Goal: Task Accomplishment & Management: Manage account settings

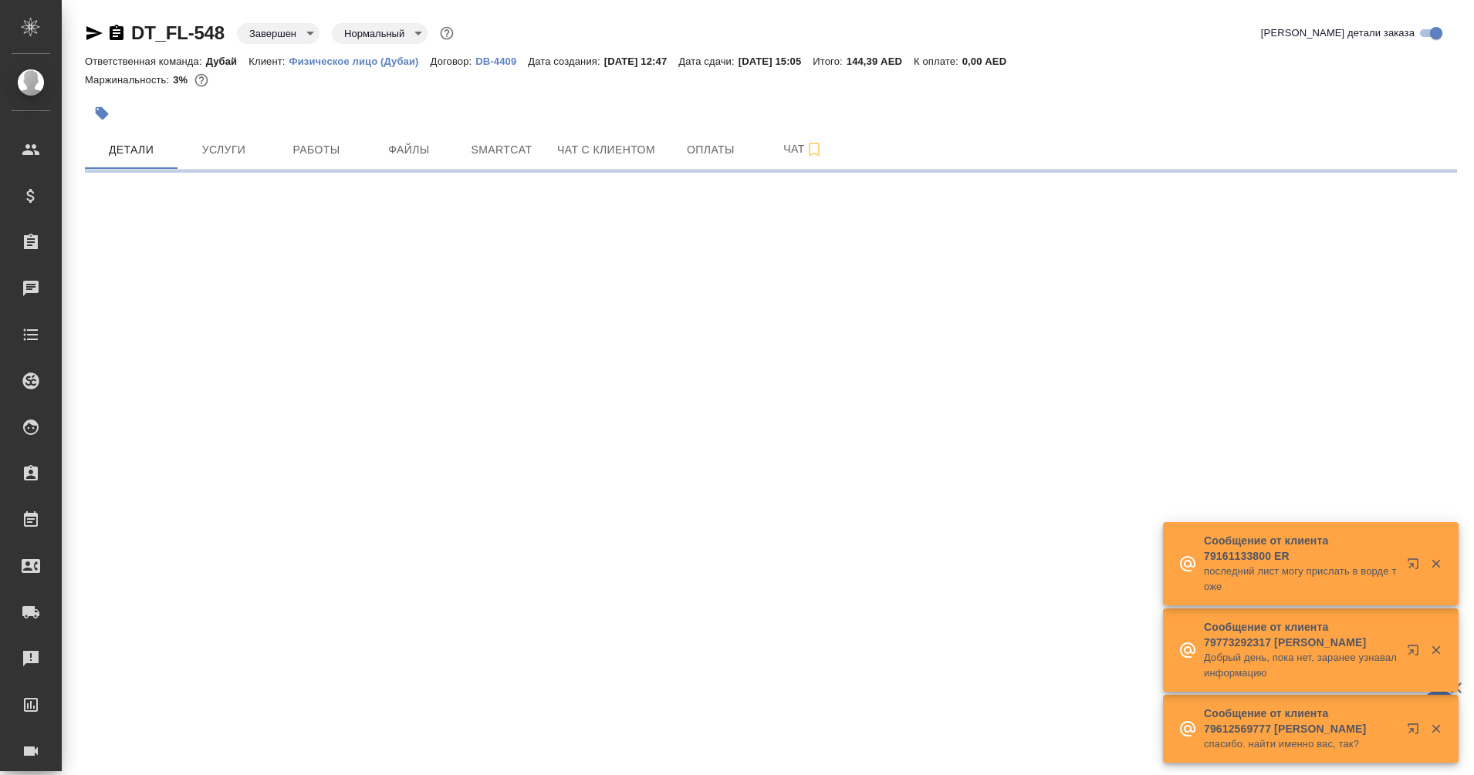
select select "RU"
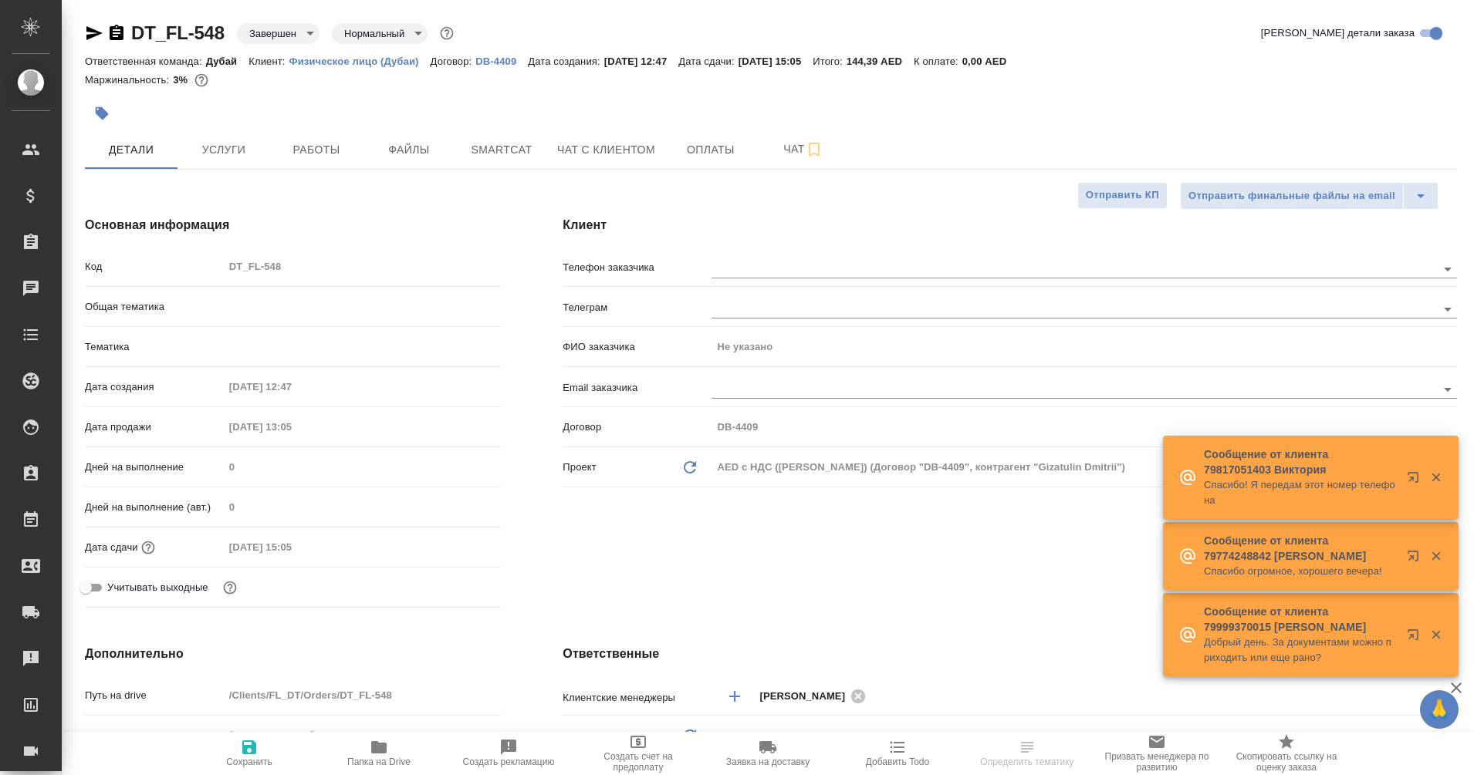
type textarea "x"
type input "[PERSON_NAME]"
type input "Дубай"
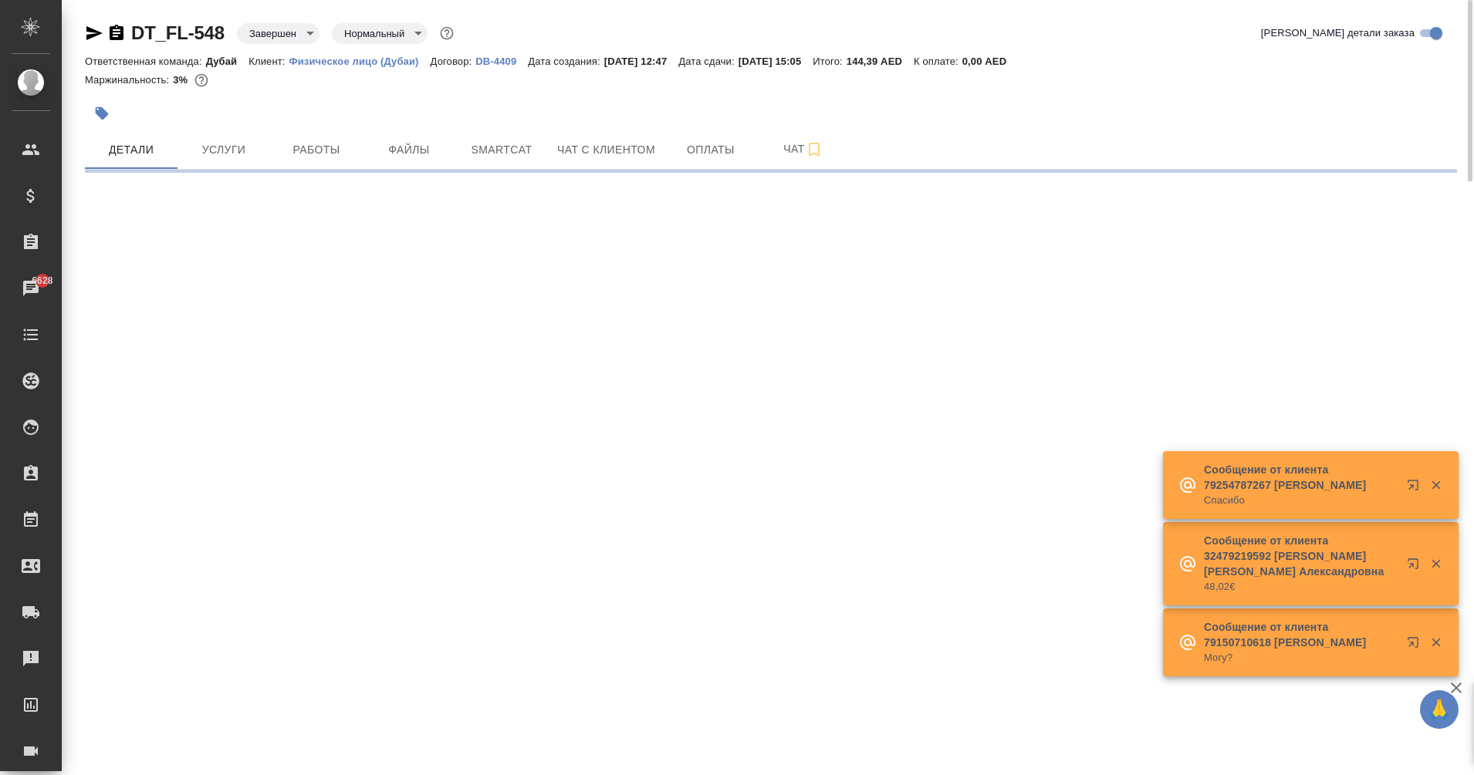
select select "RU"
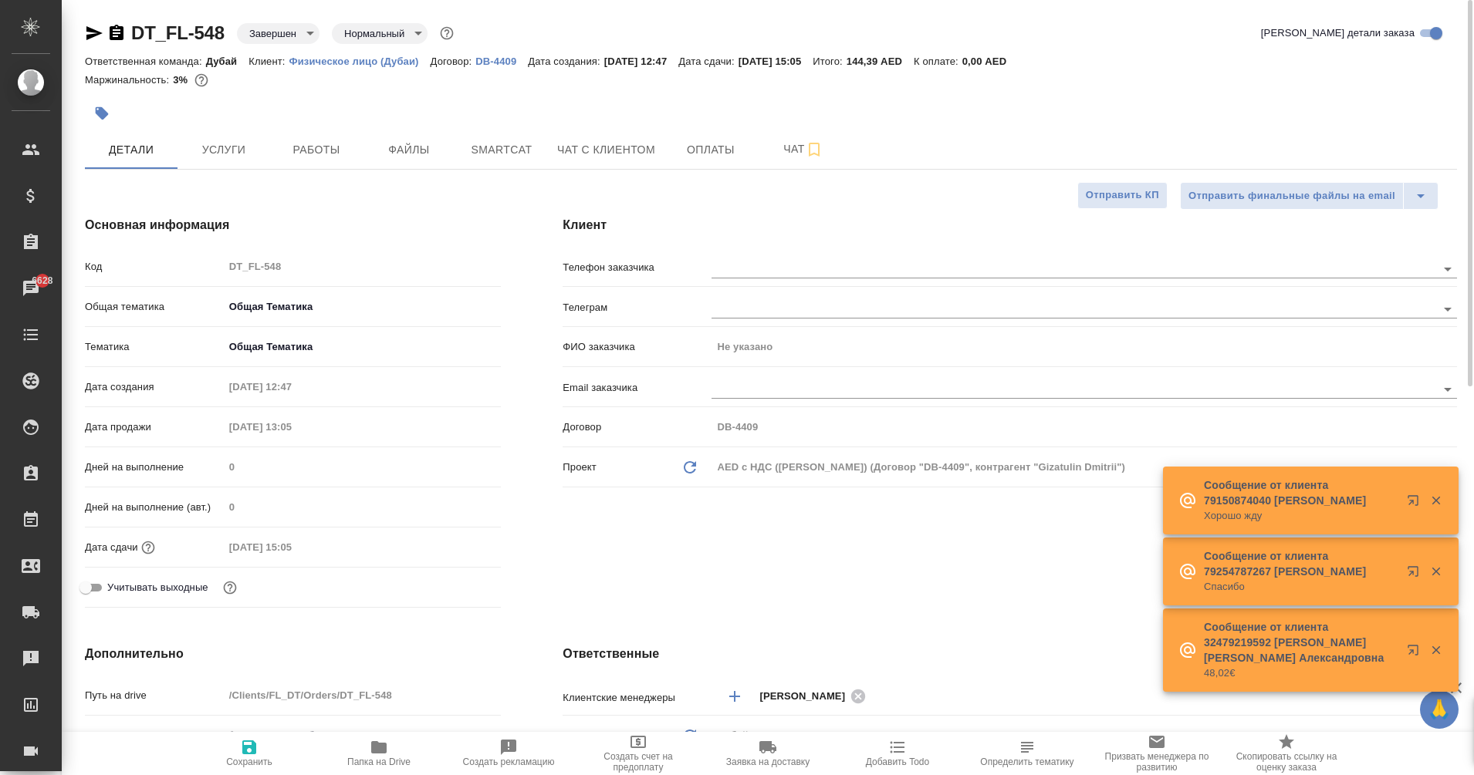
type textarea "x"
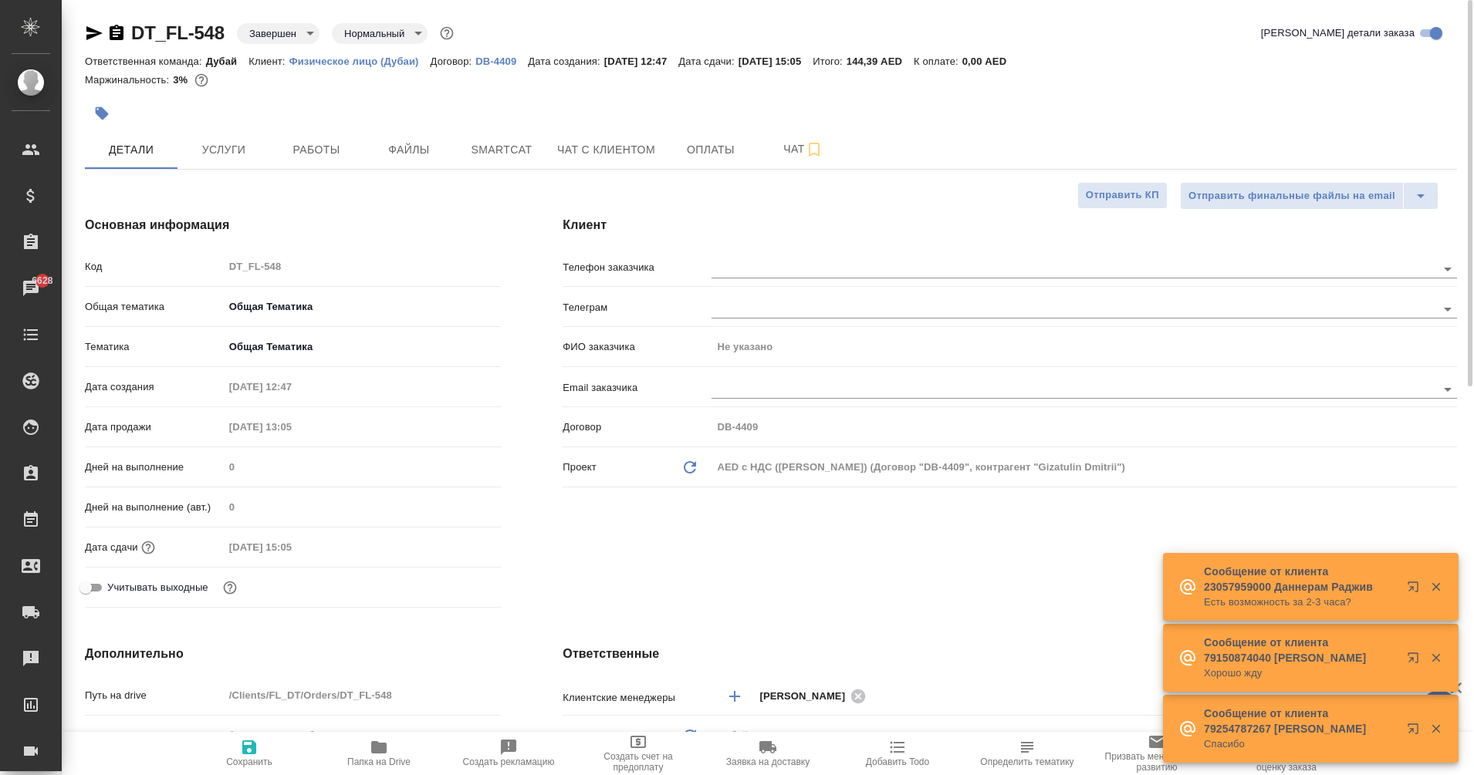
type textarea "x"
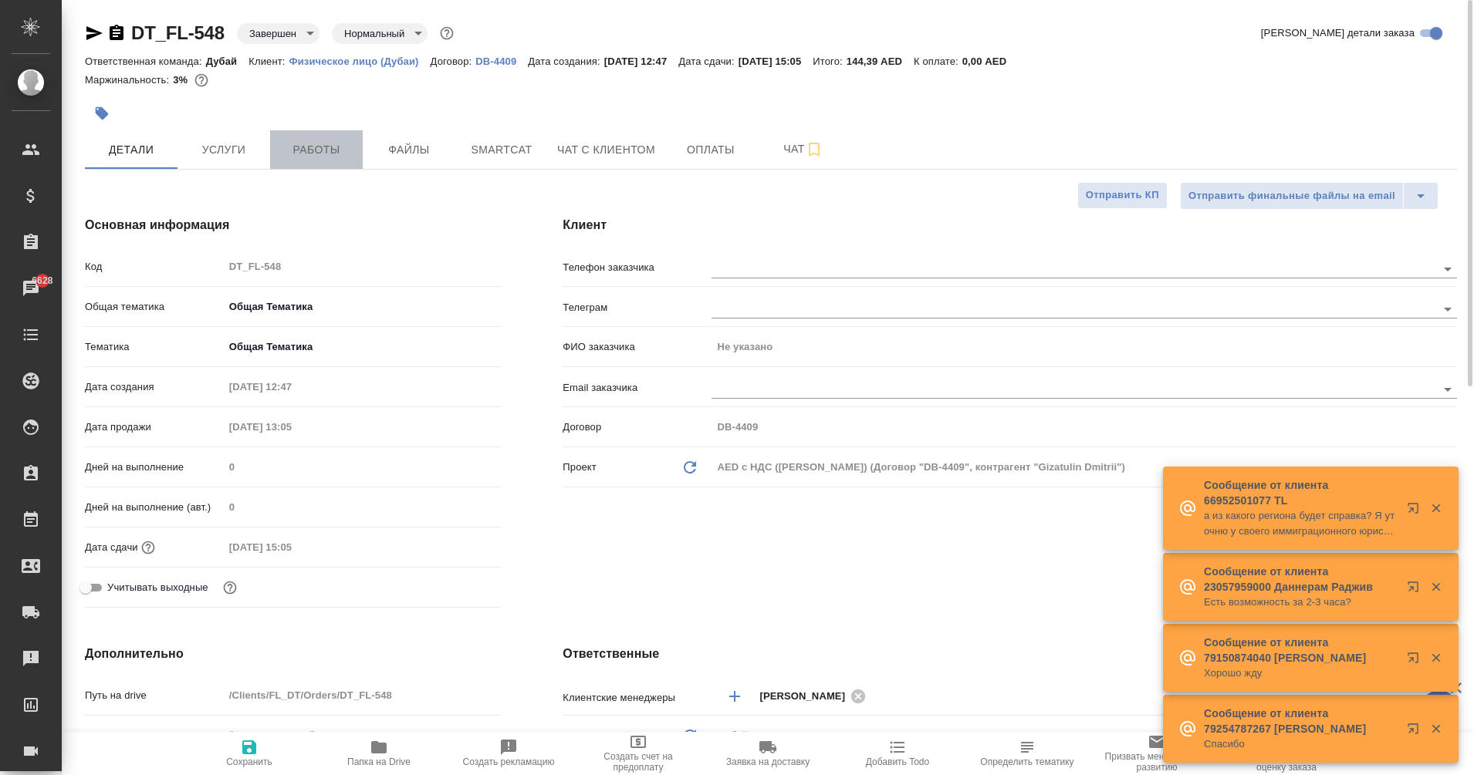
click at [333, 164] on button "Работы" at bounding box center [316, 149] width 93 height 39
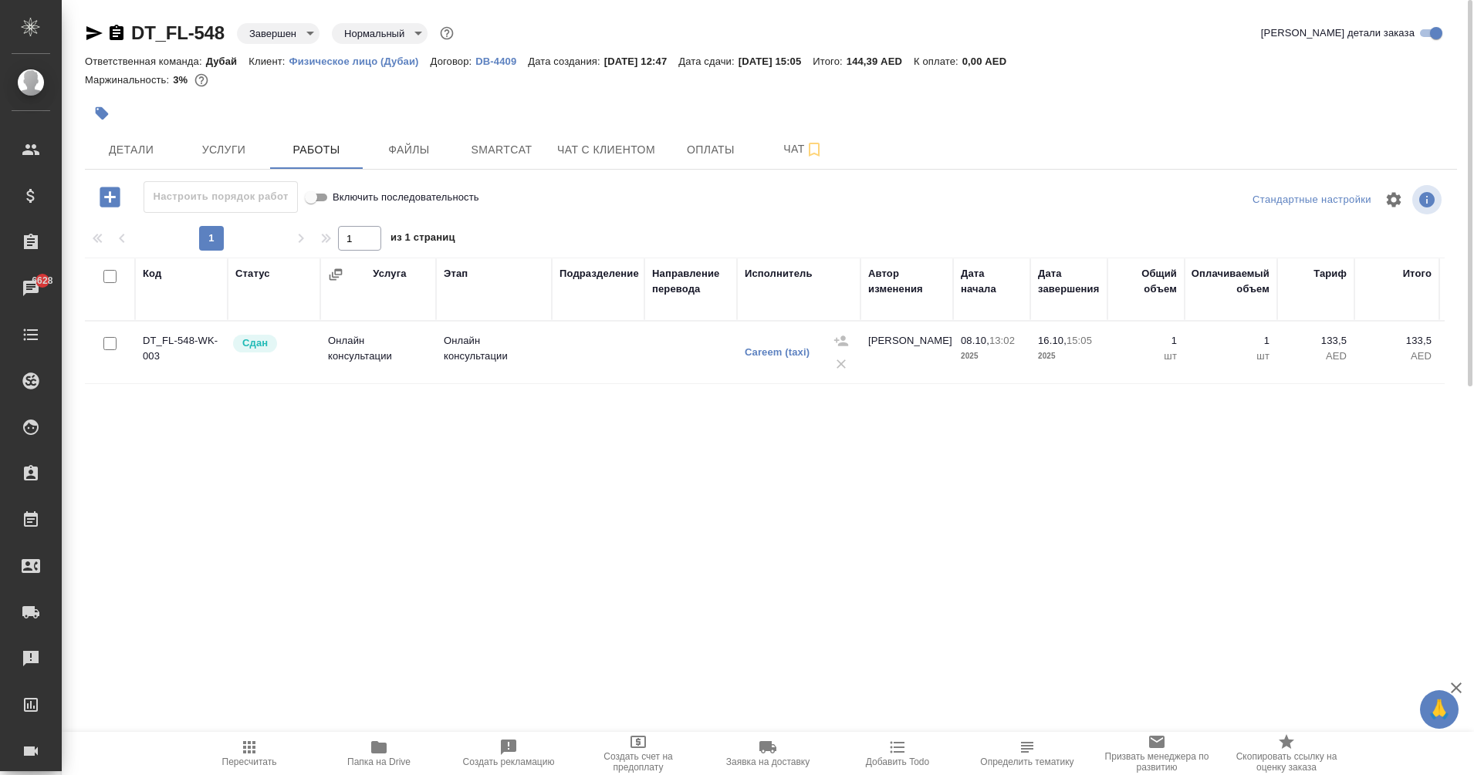
click at [93, 42] on div "DT_FL-548 Завершен closed Нормальный normal" at bounding box center [271, 33] width 372 height 25
click at [89, 35] on icon "button" at bounding box center [94, 33] width 16 height 14
click at [117, 154] on span "Детали" at bounding box center [131, 149] width 74 height 19
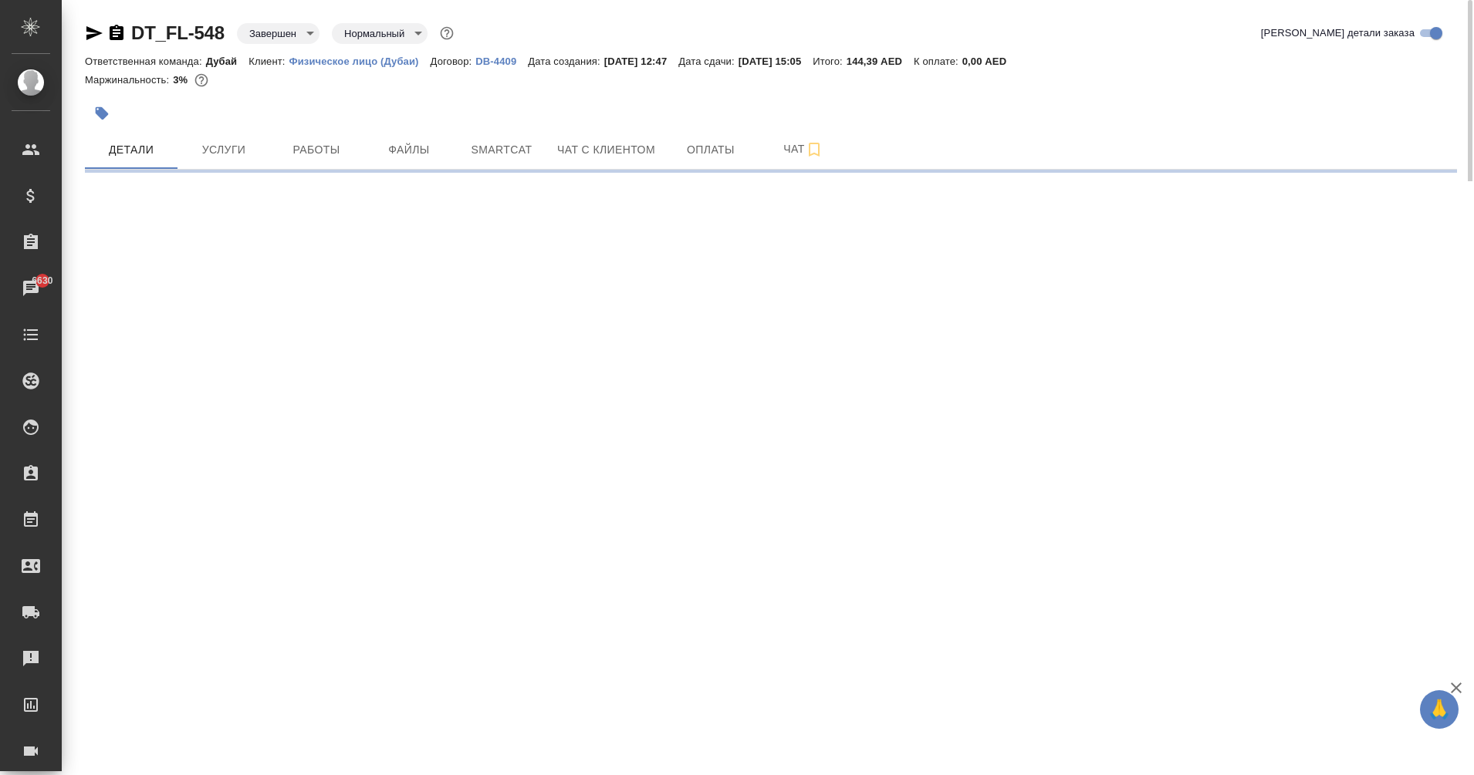
select select "RU"
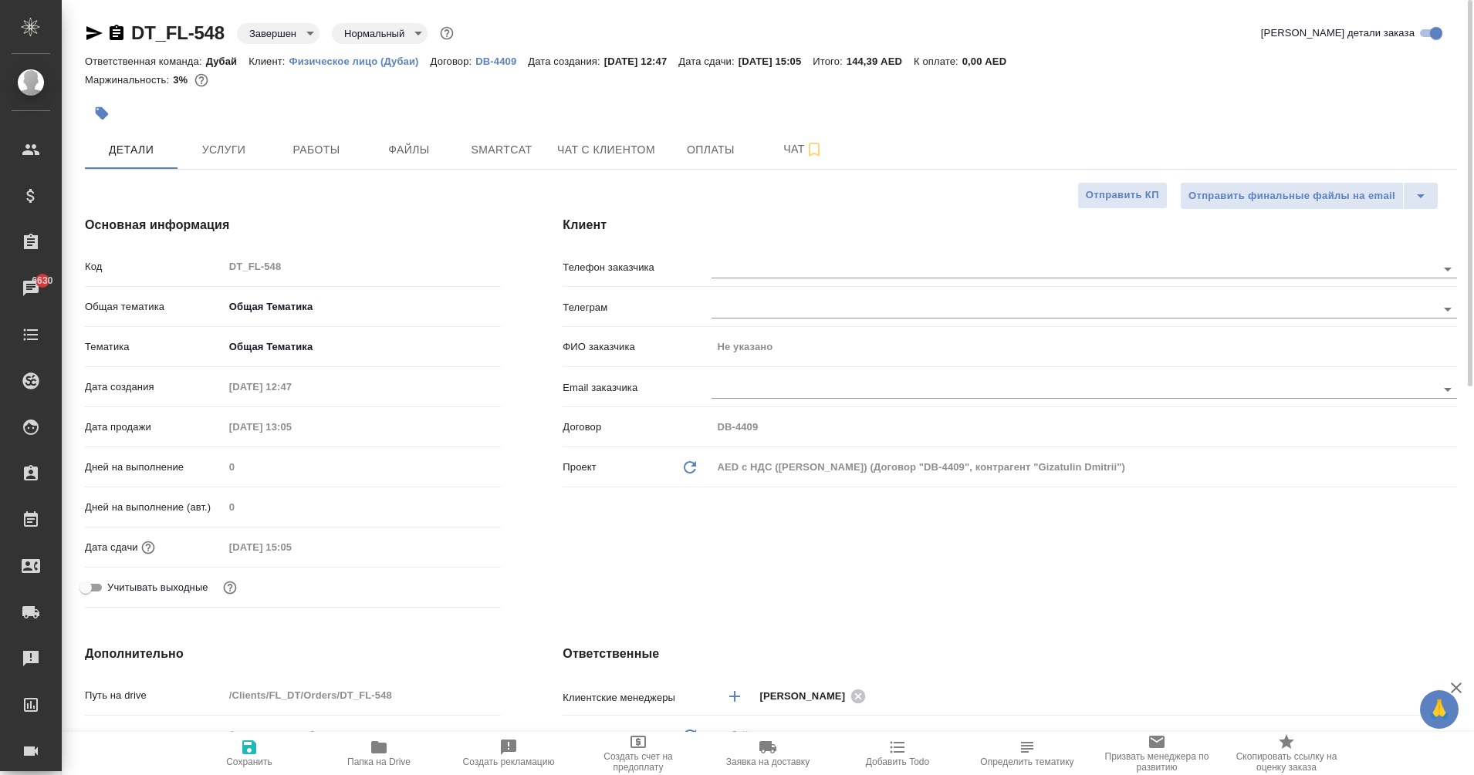
type textarea "x"
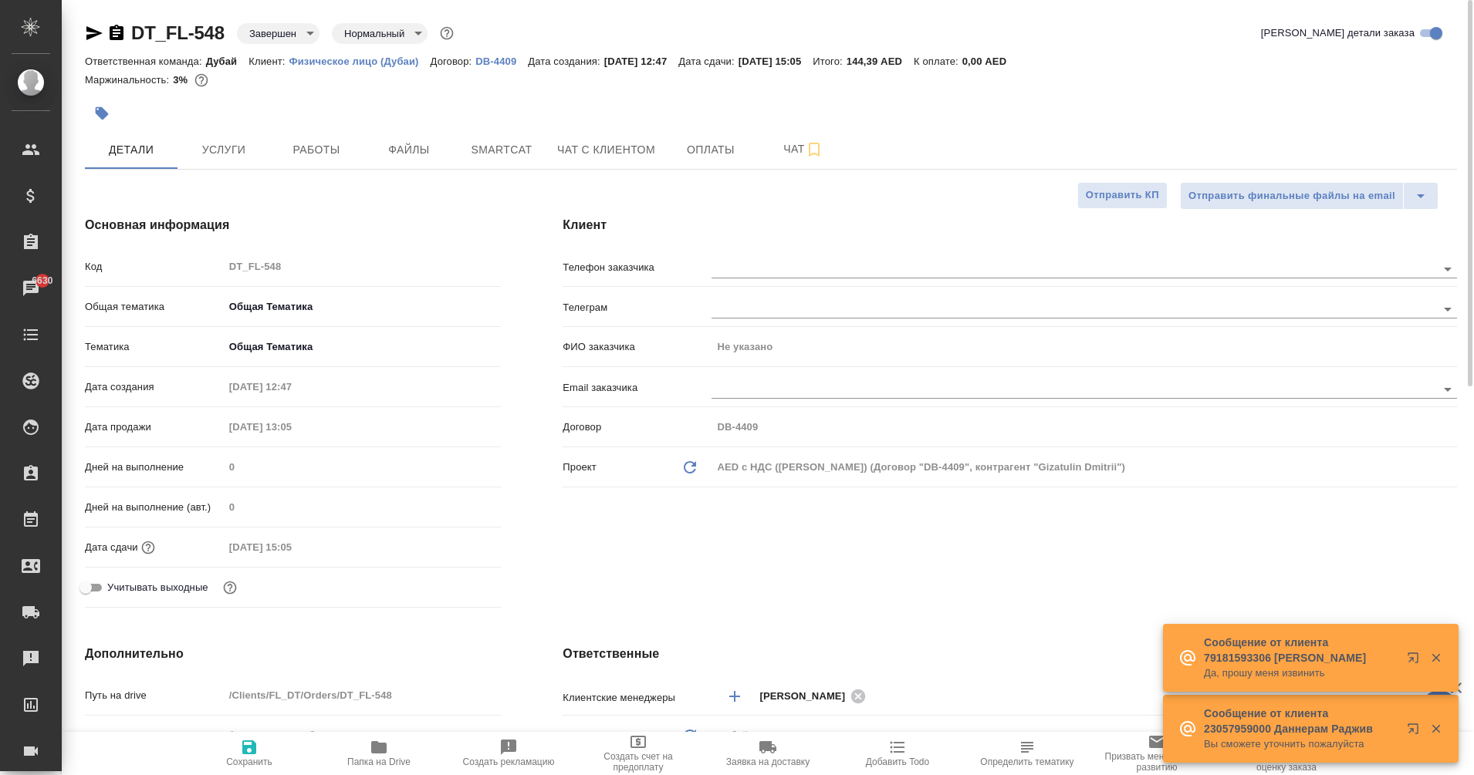
type textarea "x"
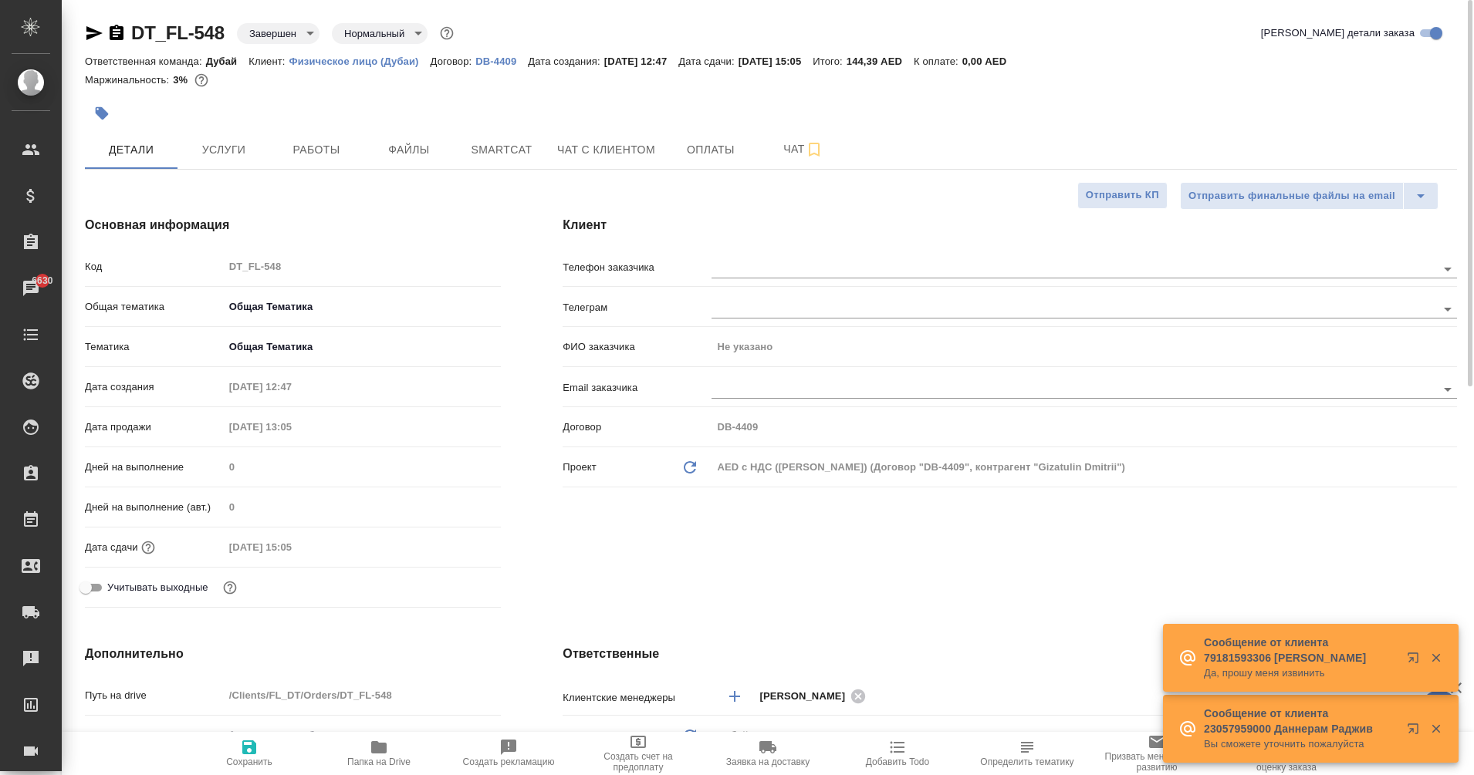
type textarea "x"
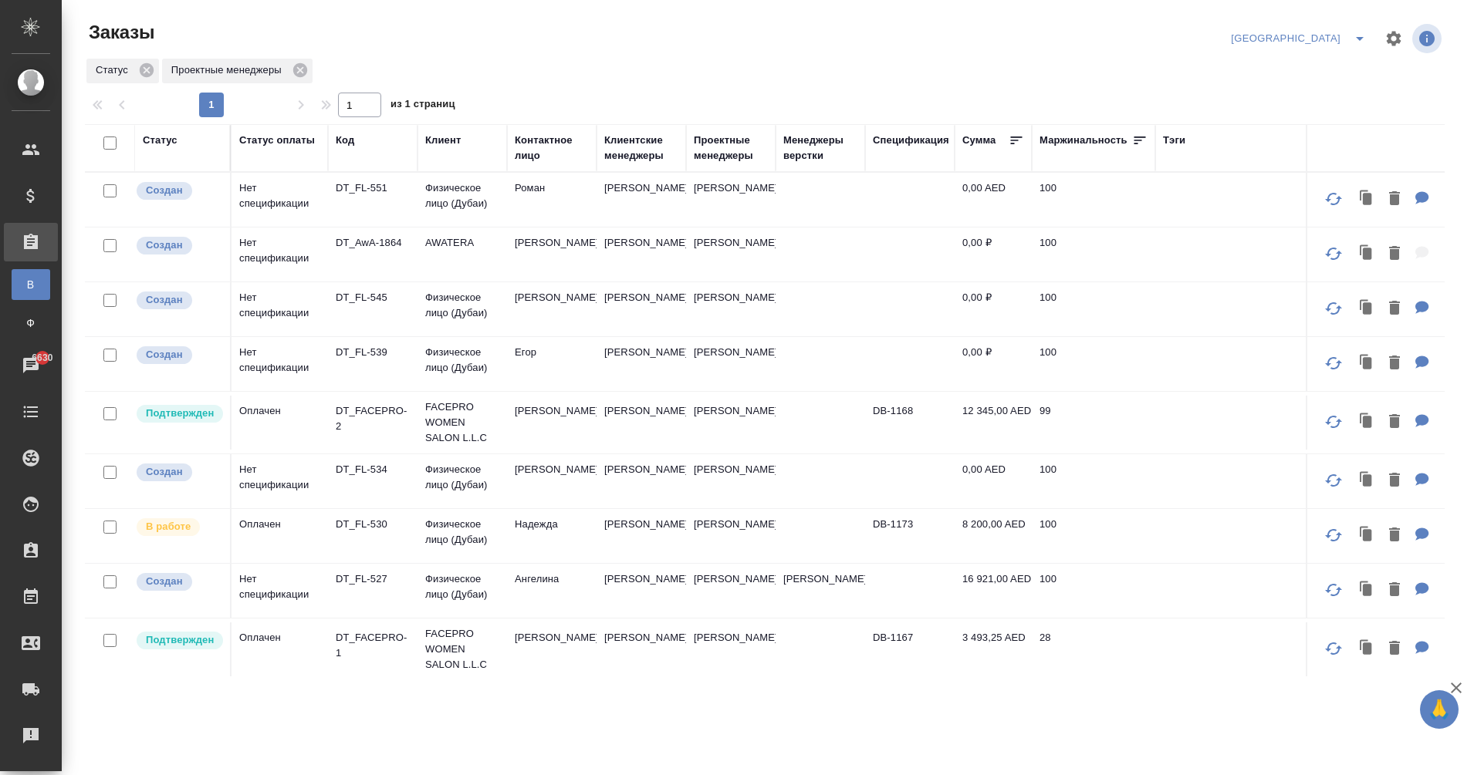
click at [1356, 43] on icon "split button" at bounding box center [1359, 38] width 19 height 19
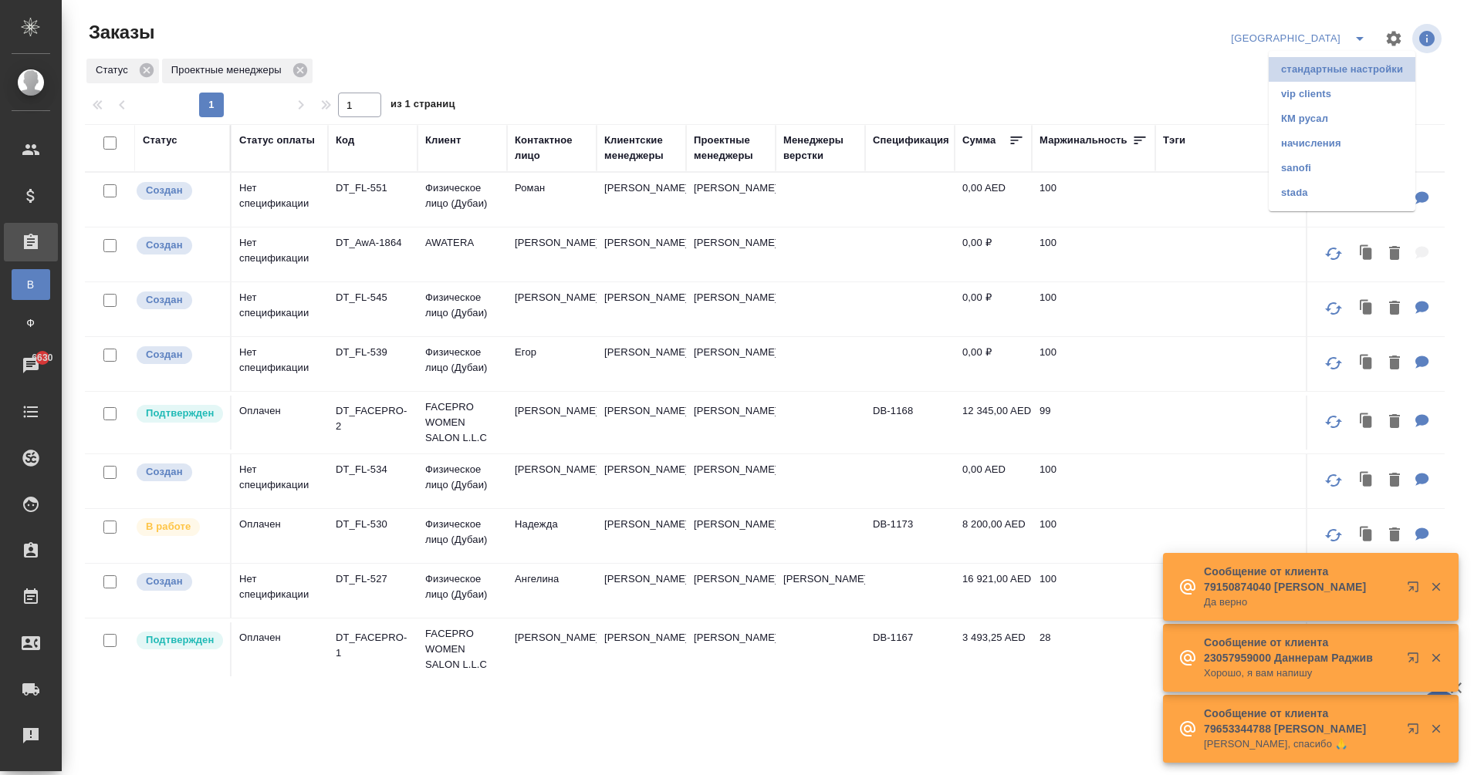
click at [1340, 66] on li "стандартные настройки" at bounding box center [1341, 69] width 147 height 25
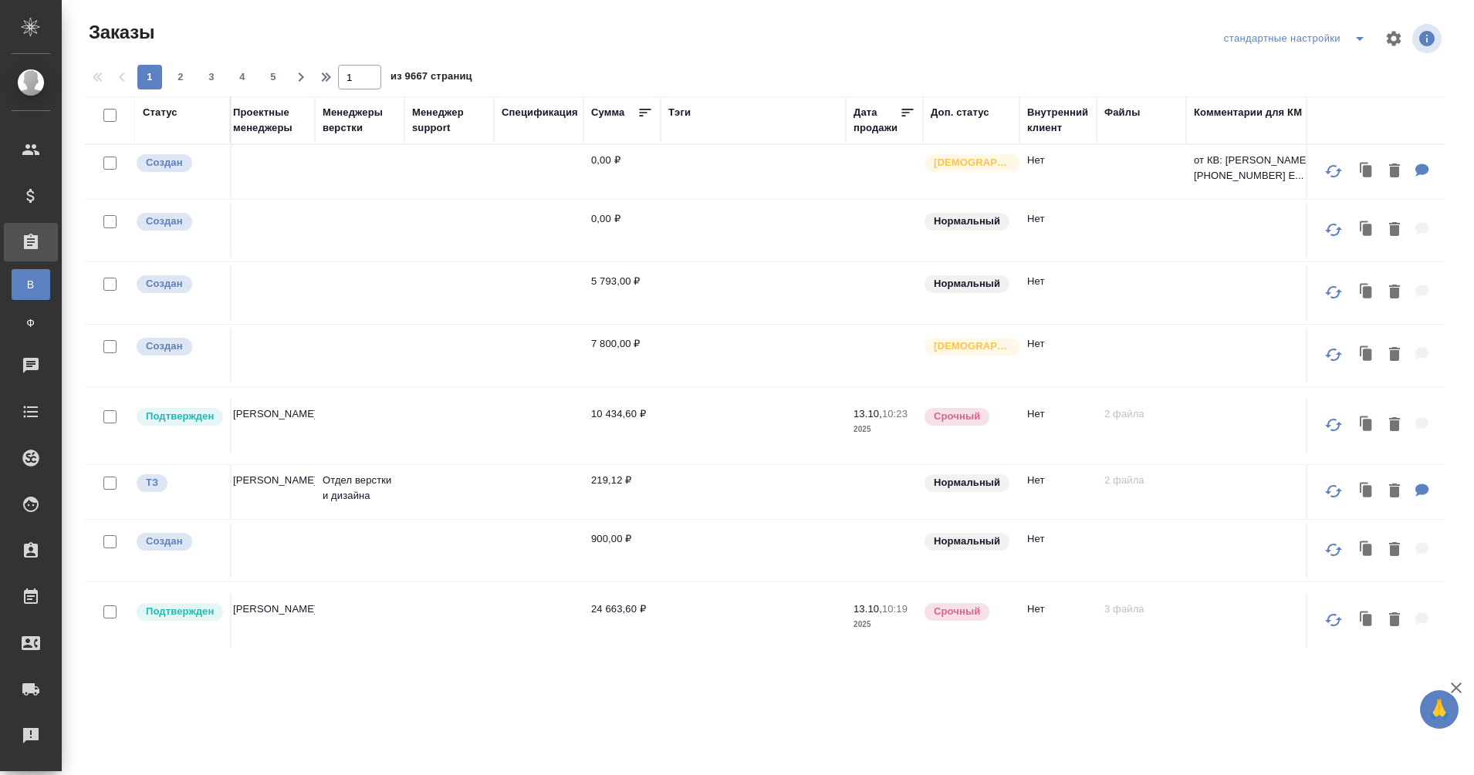
scroll to position [0, 1362]
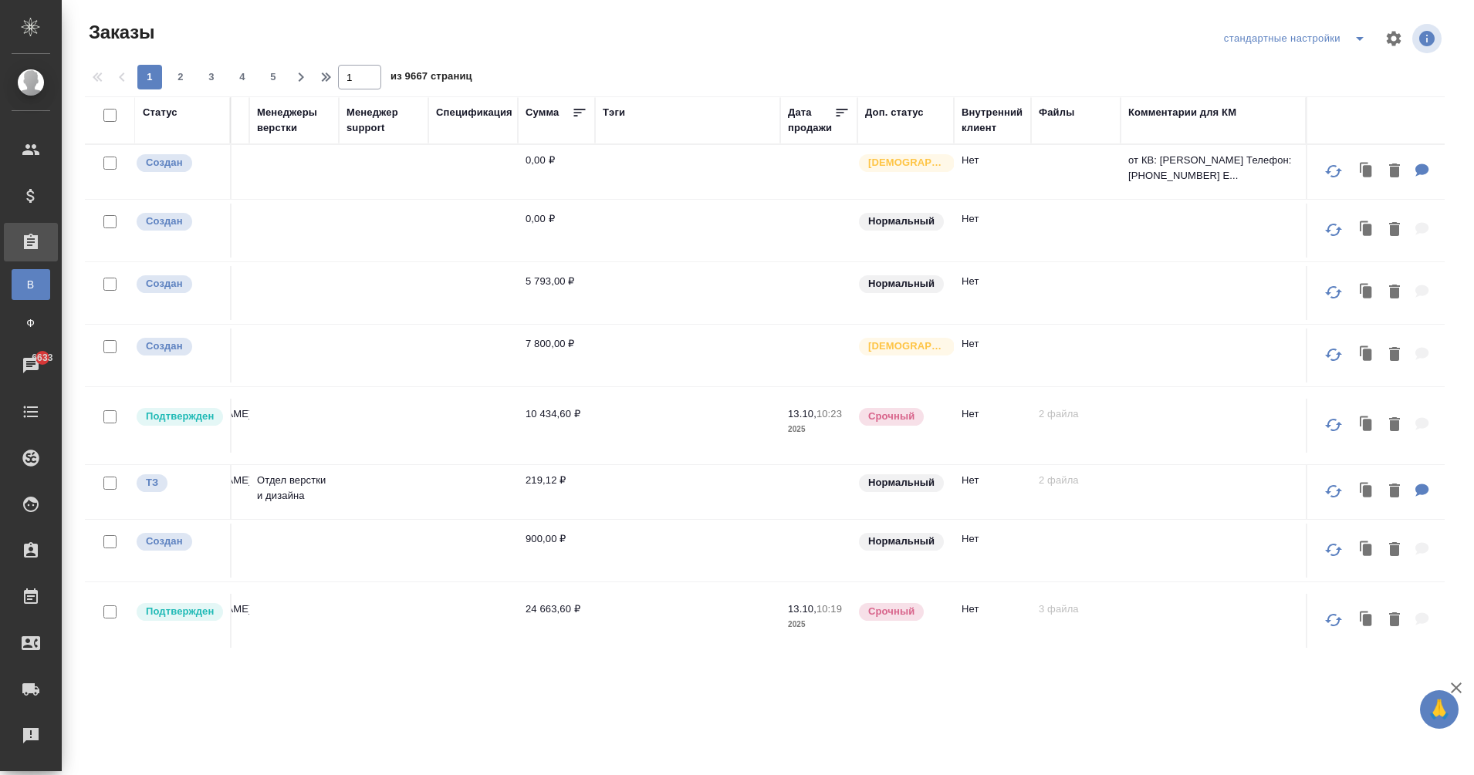
click at [1148, 109] on div "Комментарии для КМ" at bounding box center [1182, 112] width 108 height 15
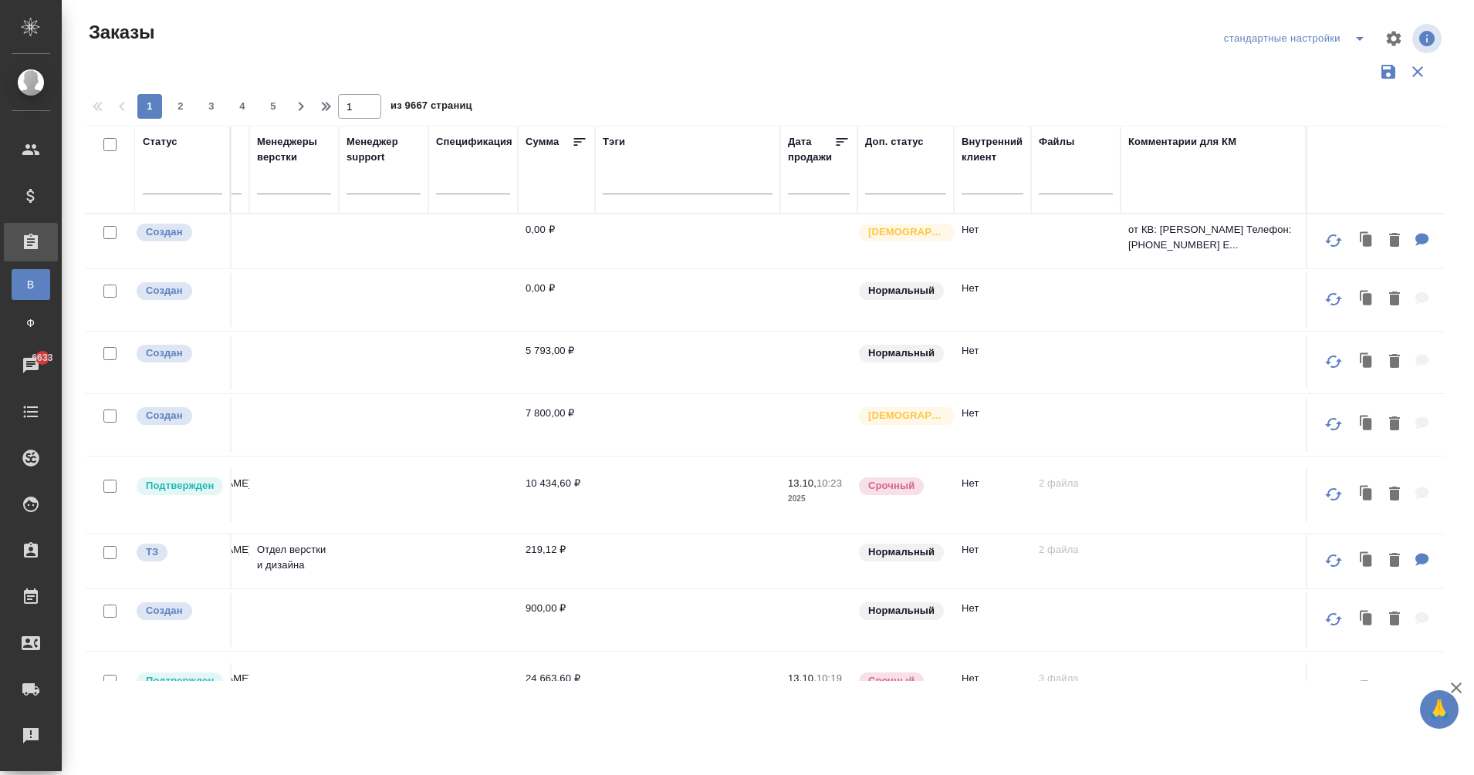
click at [1134, 194] on div "Комментарии для КМ" at bounding box center [1213, 169] width 170 height 71
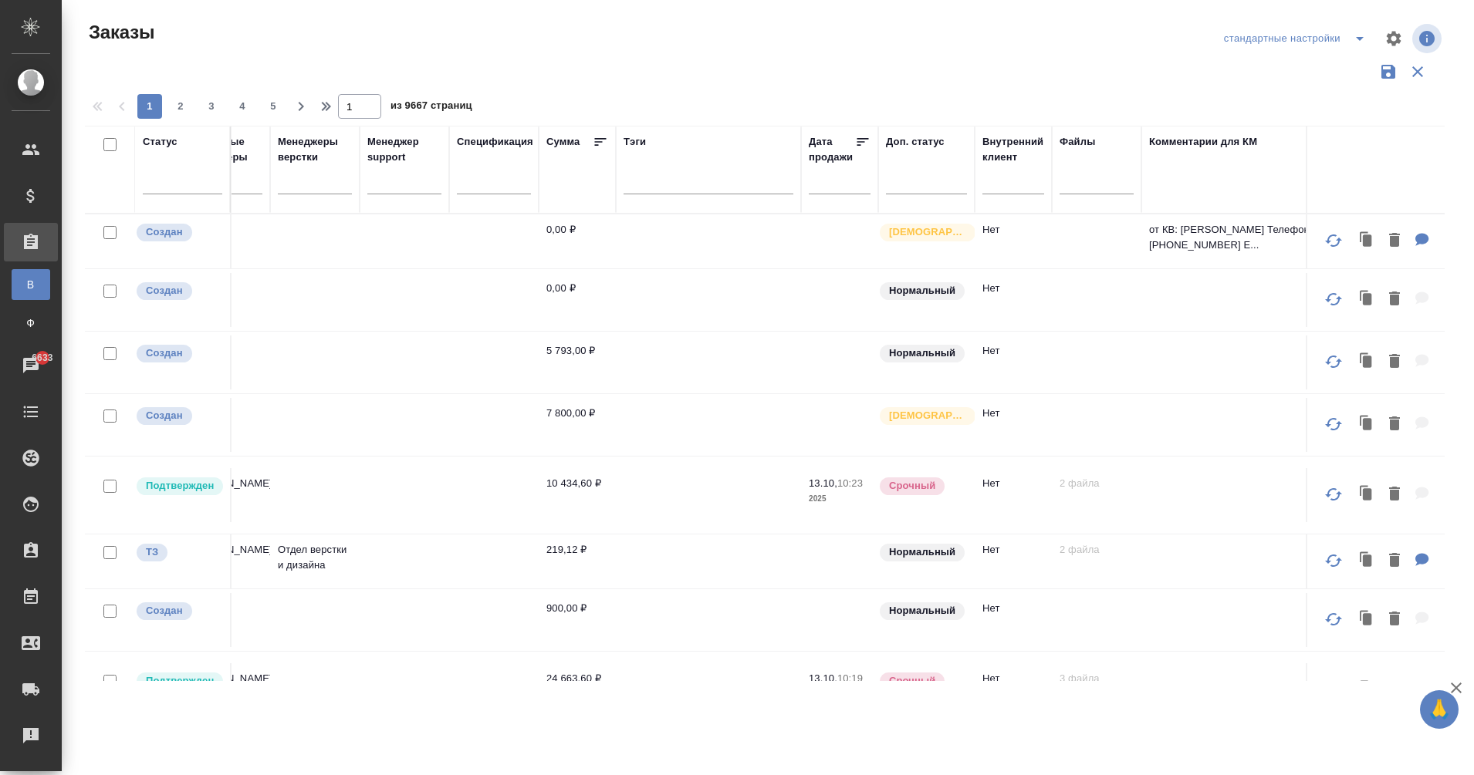
scroll to position [0, 1328]
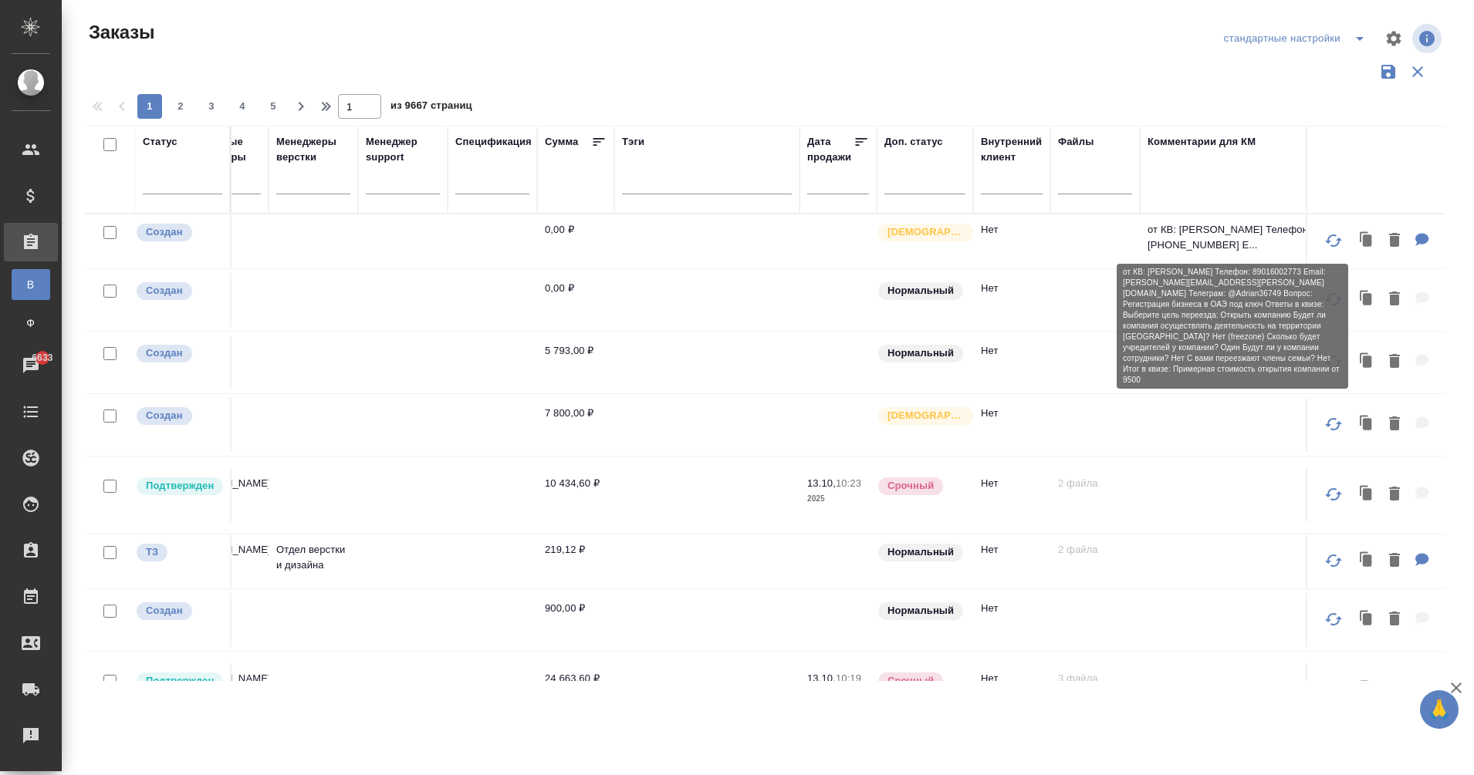
click at [1178, 225] on p "от КВ: [PERSON_NAME] Телефон: [PHONE_NUMBER] E..." at bounding box center [1232, 237] width 170 height 31
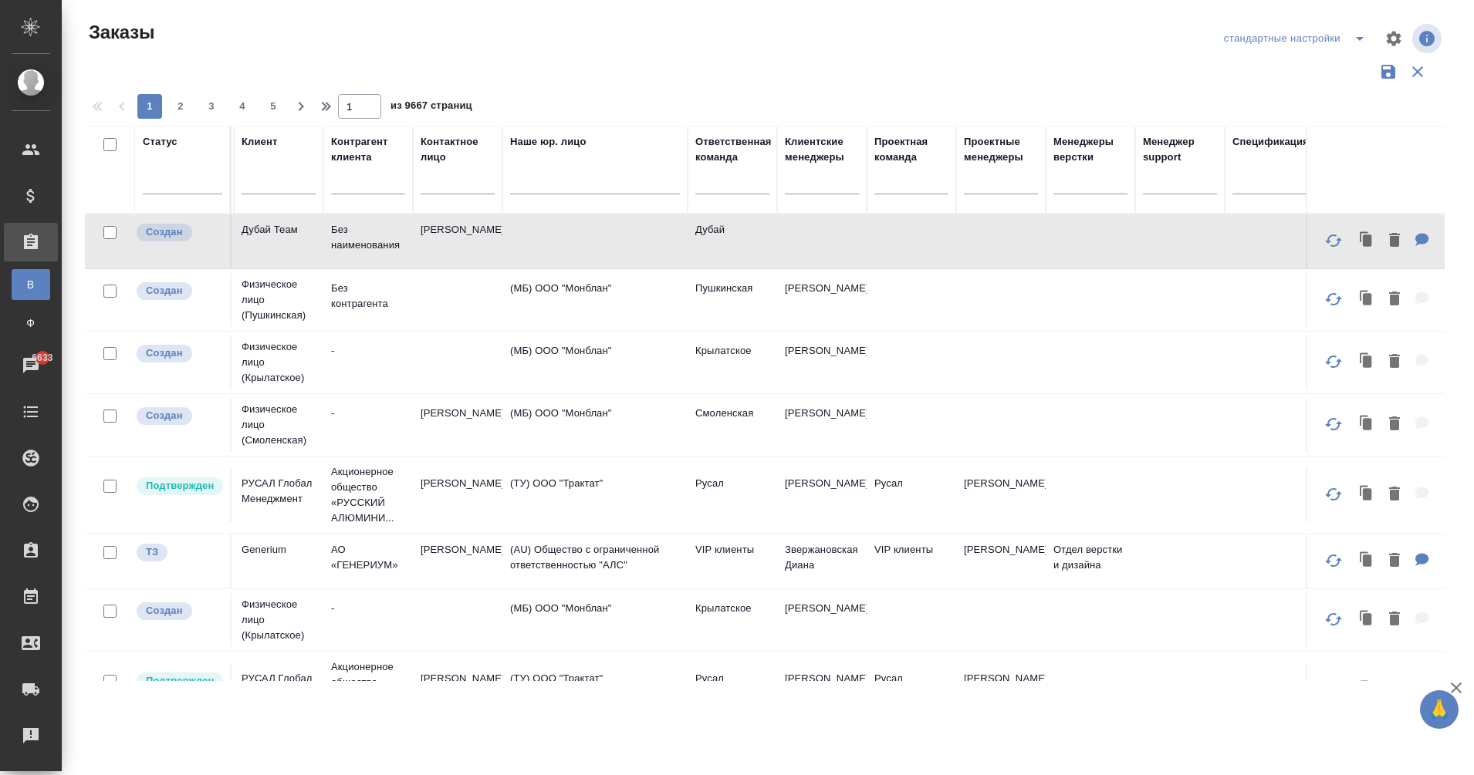
scroll to position [0, 554]
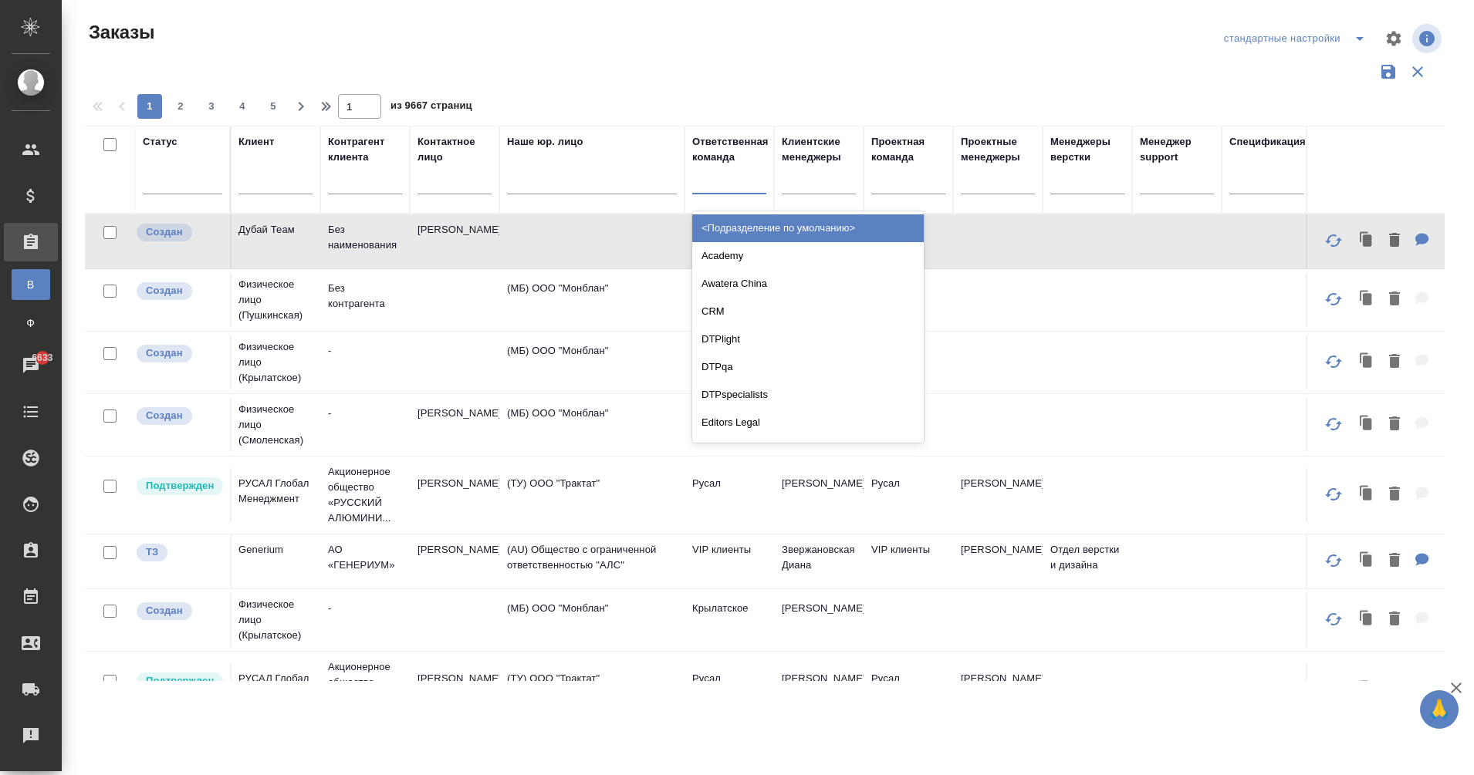
click at [721, 183] on div at bounding box center [729, 178] width 74 height 22
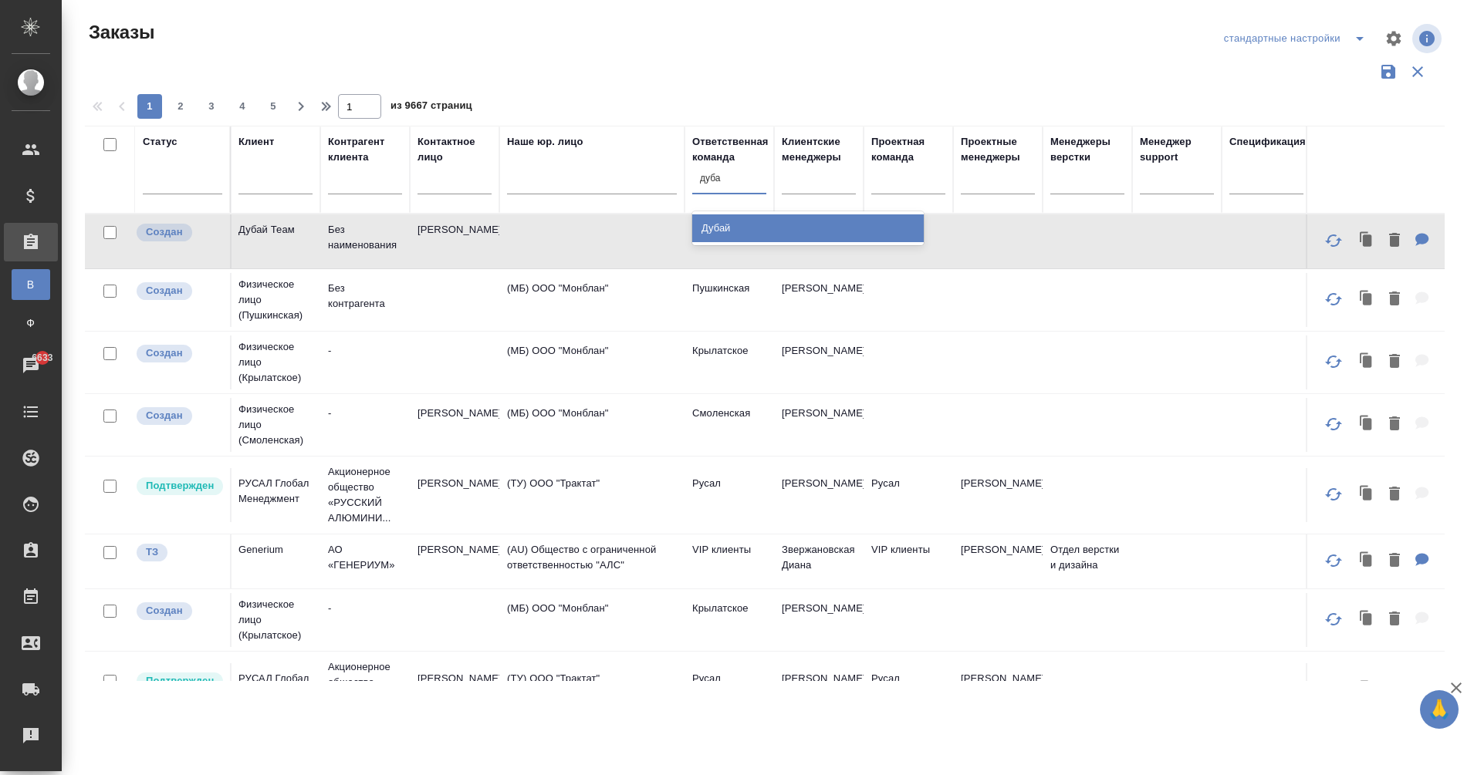
type input "дубай"
click at [784, 225] on div "Дубай" at bounding box center [807, 228] width 231 height 28
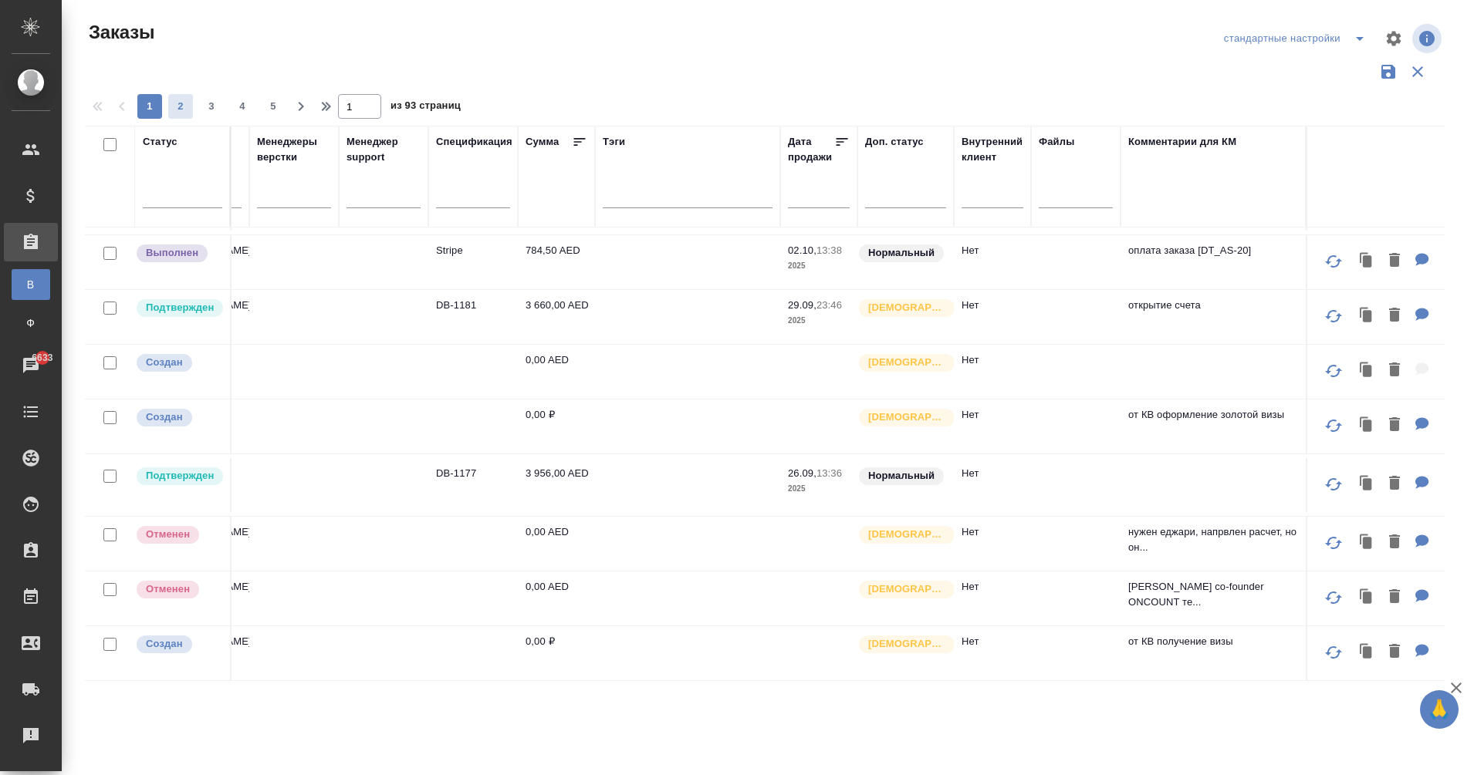
scroll to position [969, 1362]
click at [175, 113] on span "2" at bounding box center [180, 106] width 25 height 15
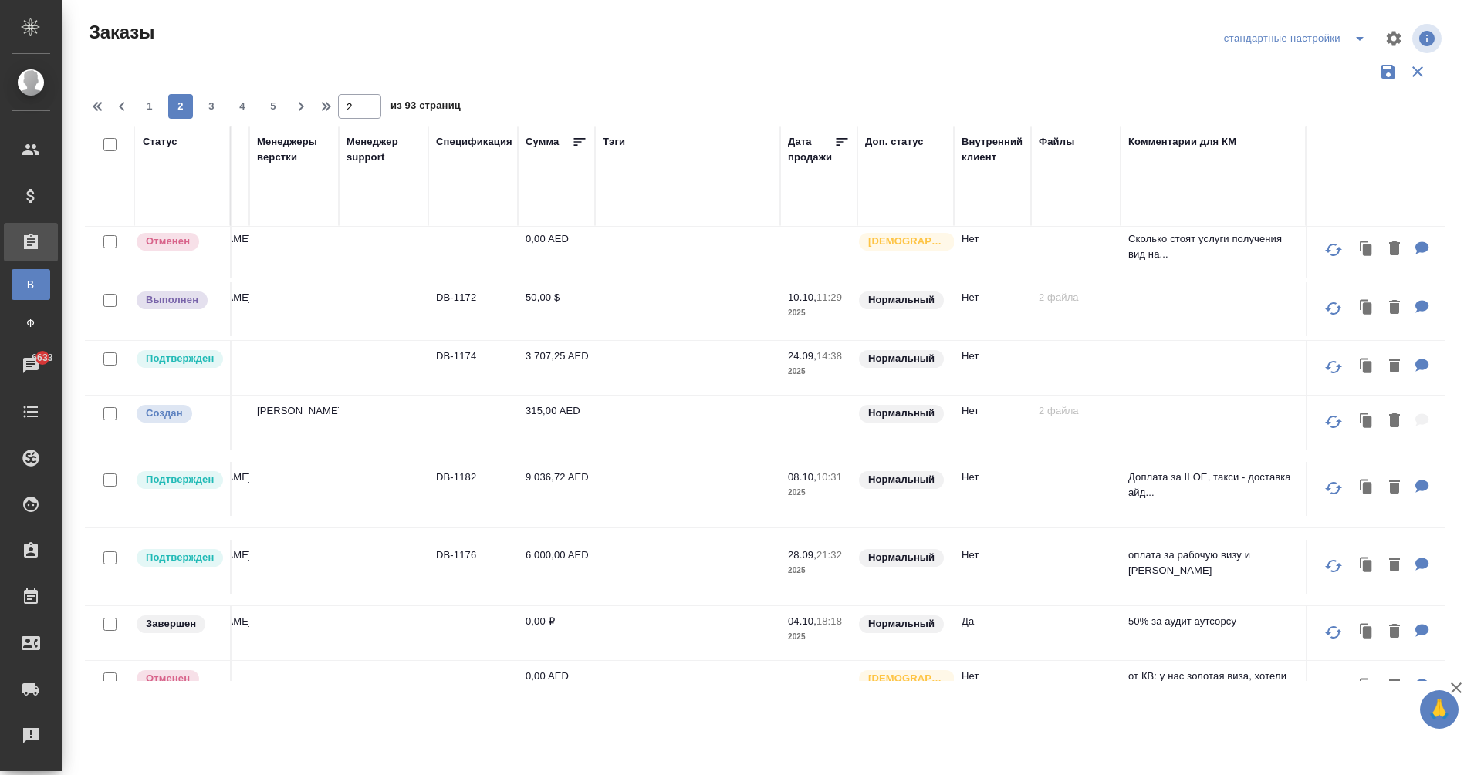
scroll to position [0, 1362]
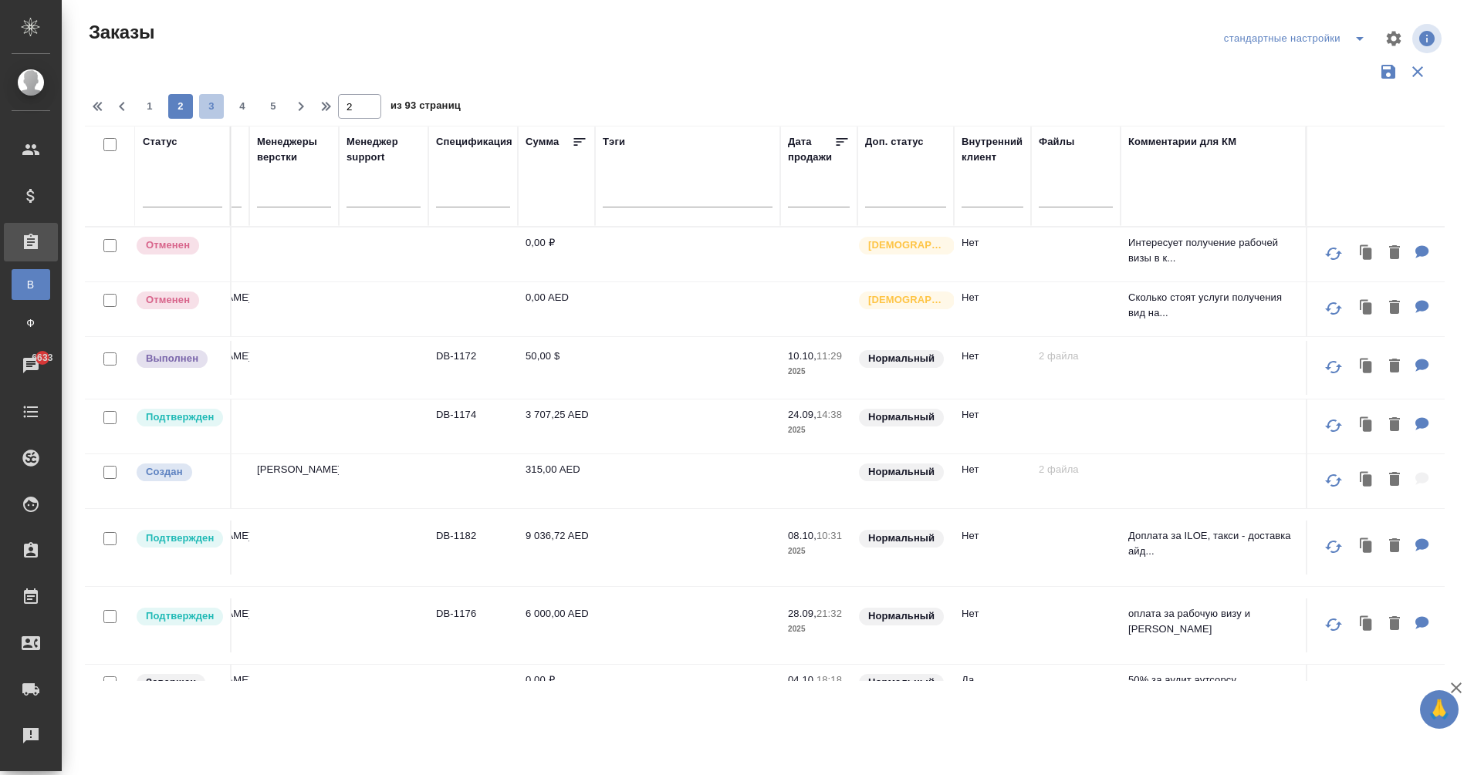
click at [207, 103] on span "3" at bounding box center [211, 106] width 25 height 15
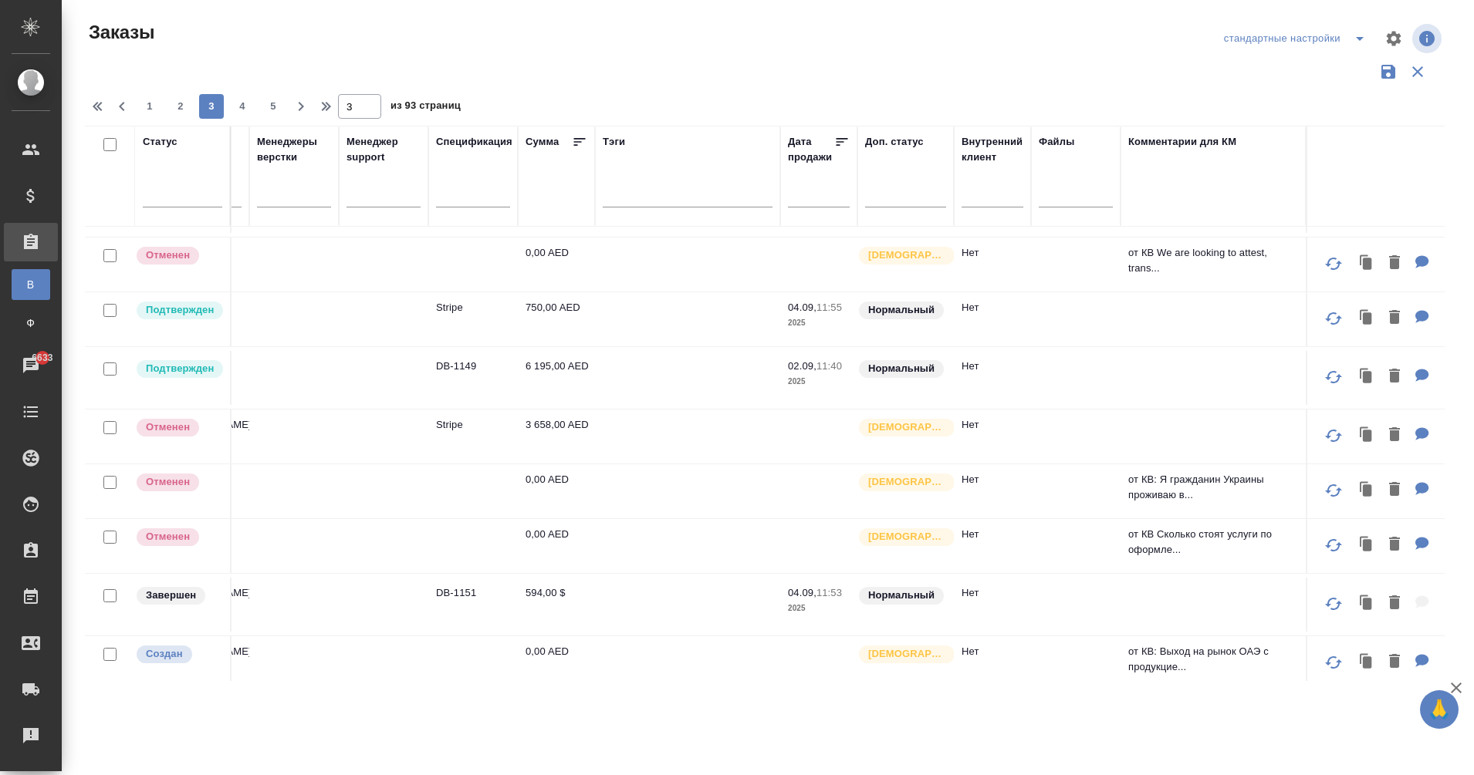
scroll to position [1046, 1362]
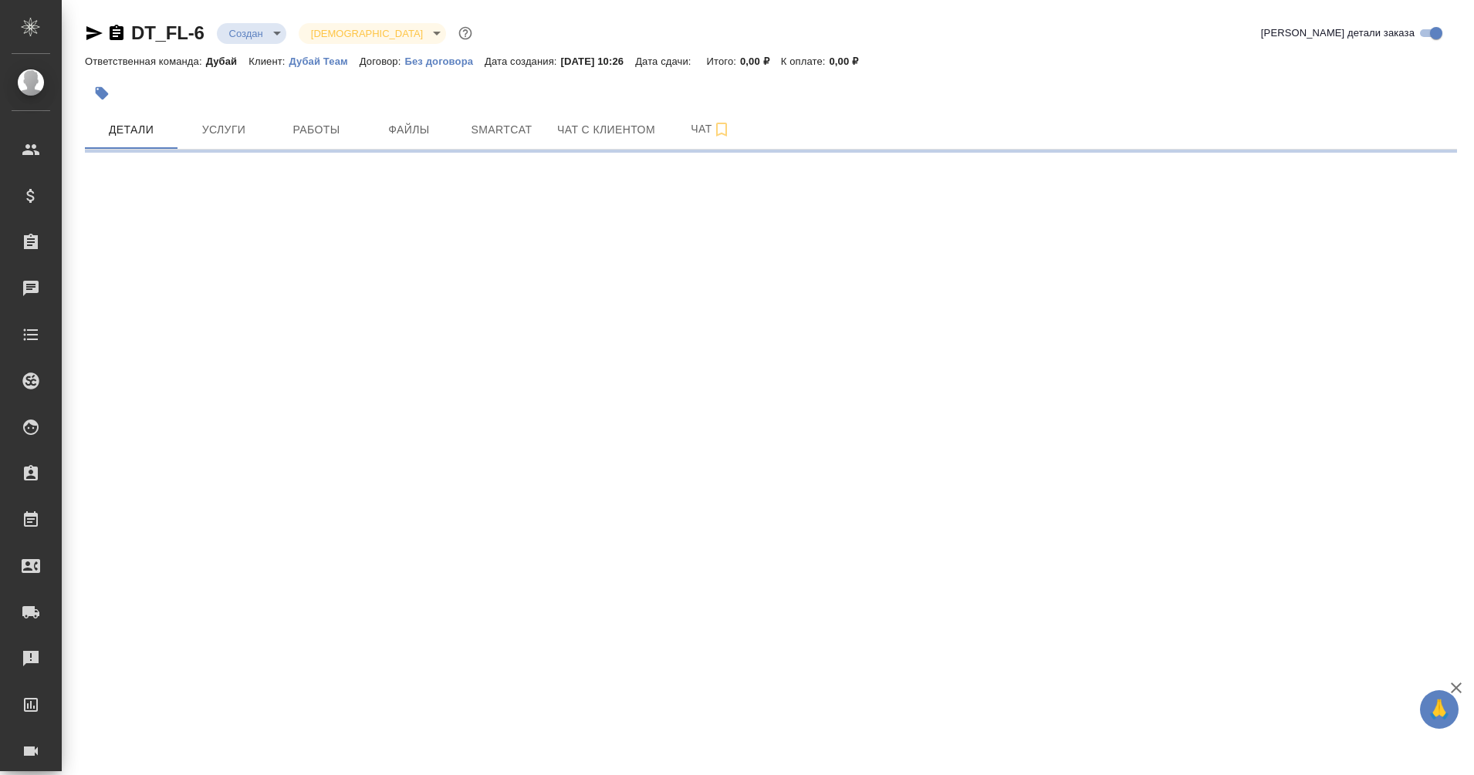
select select "RU"
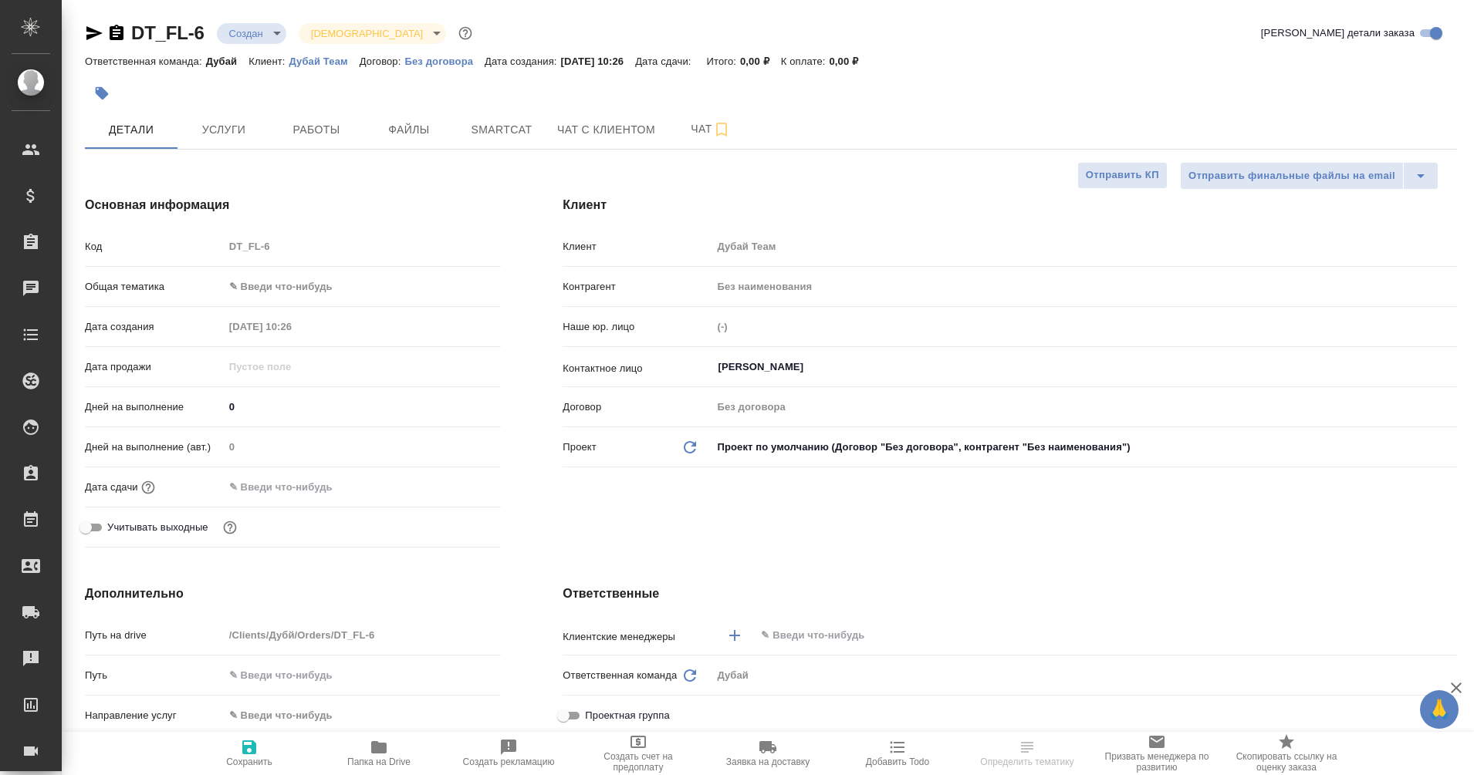
type textarea "x"
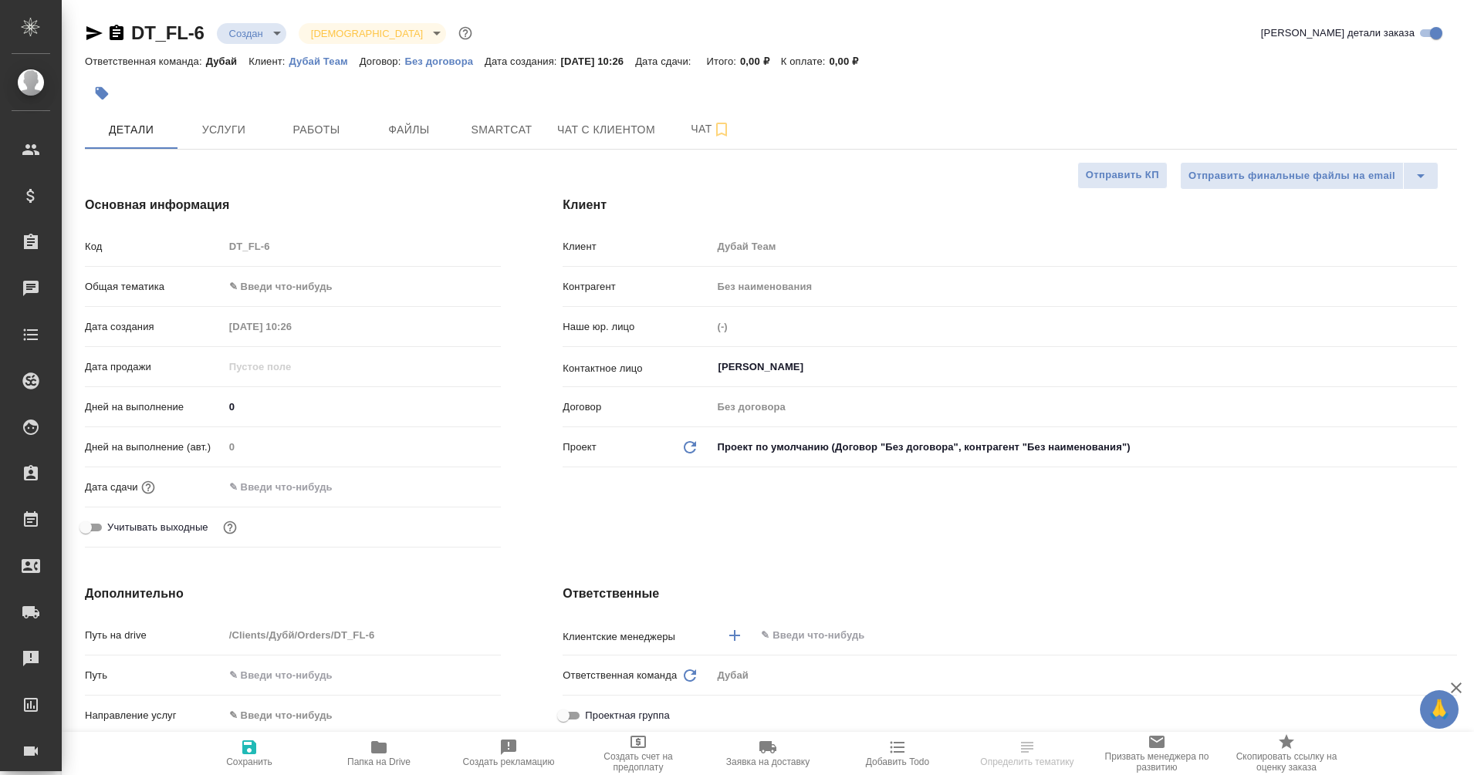
type textarea "x"
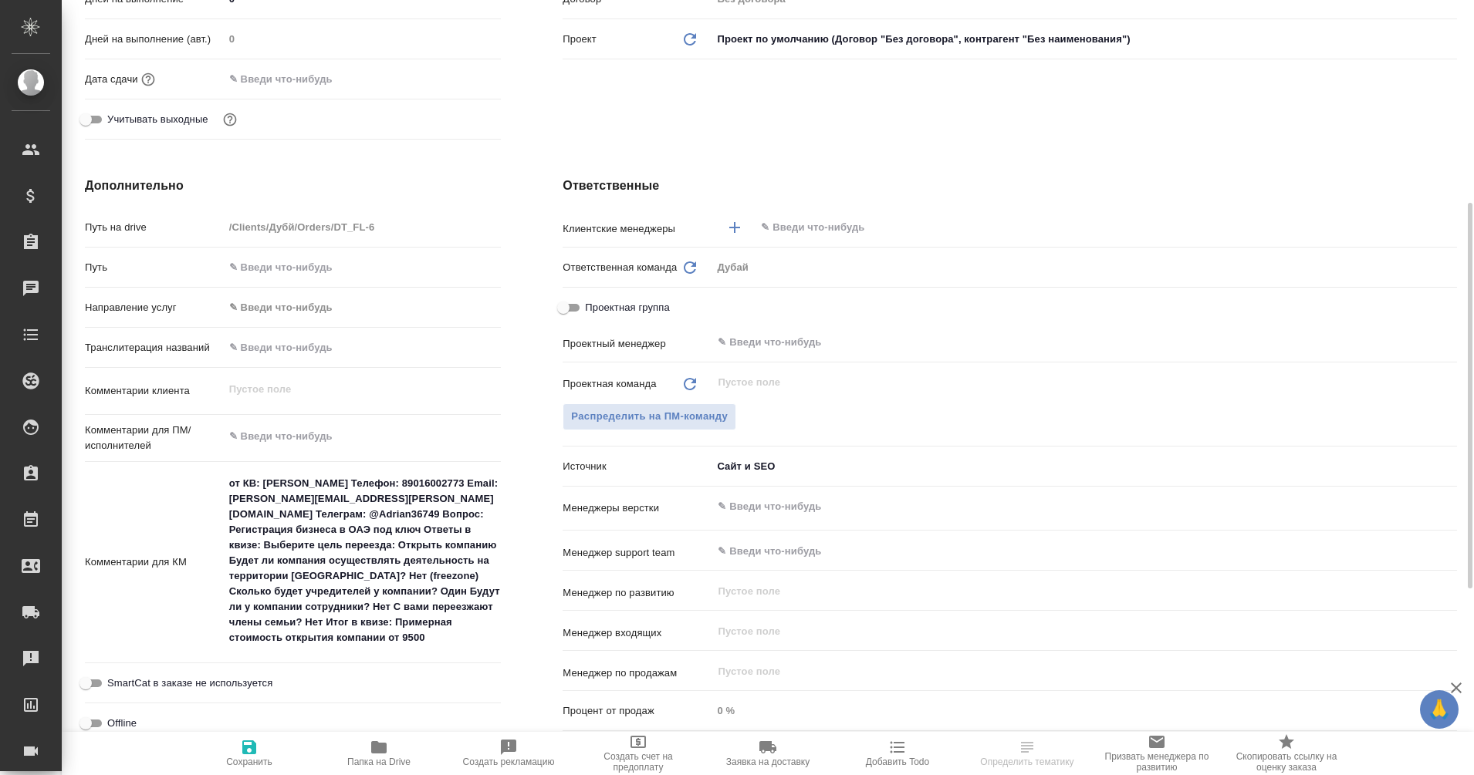
scroll to position [409, 0]
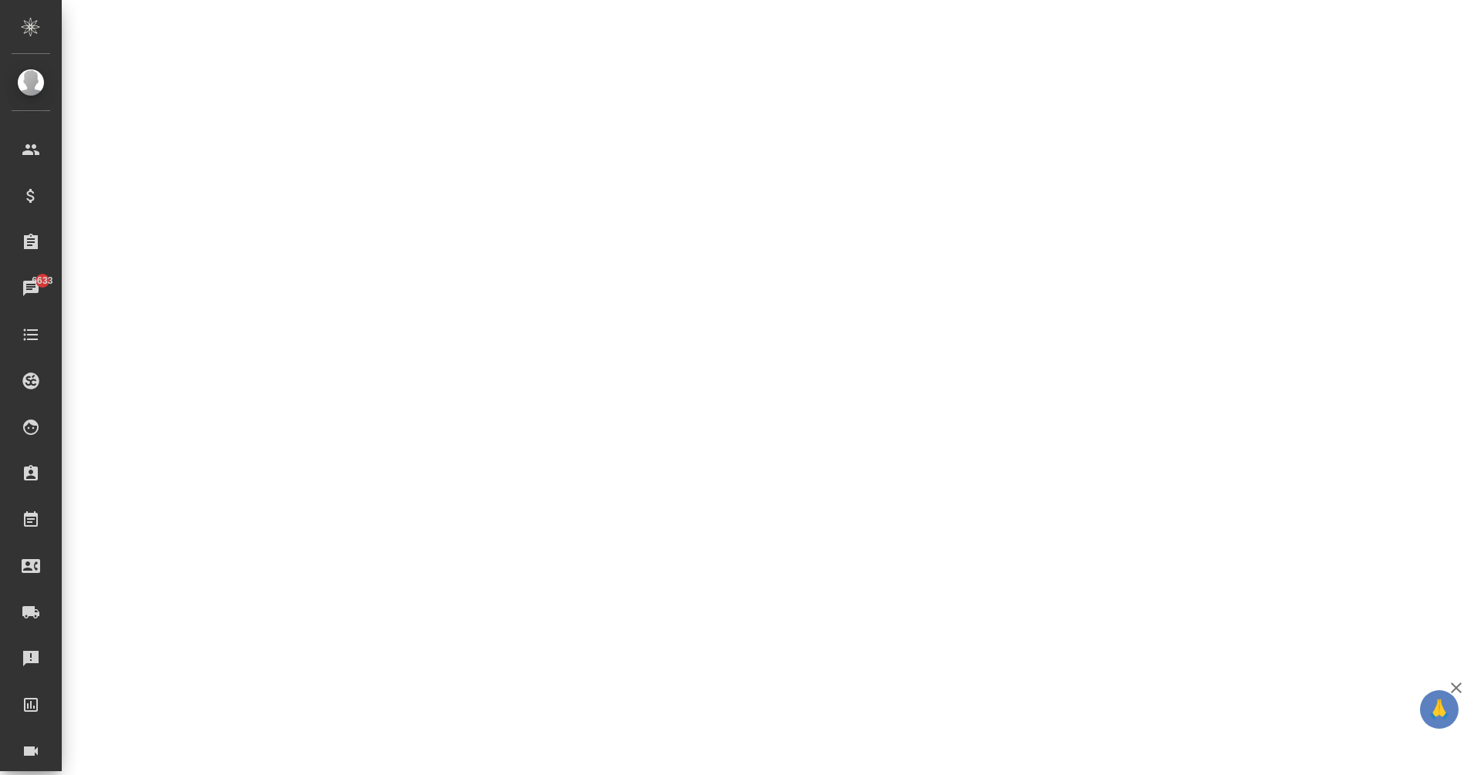
select select "RU"
